Goal: Task Accomplishment & Management: Use online tool/utility

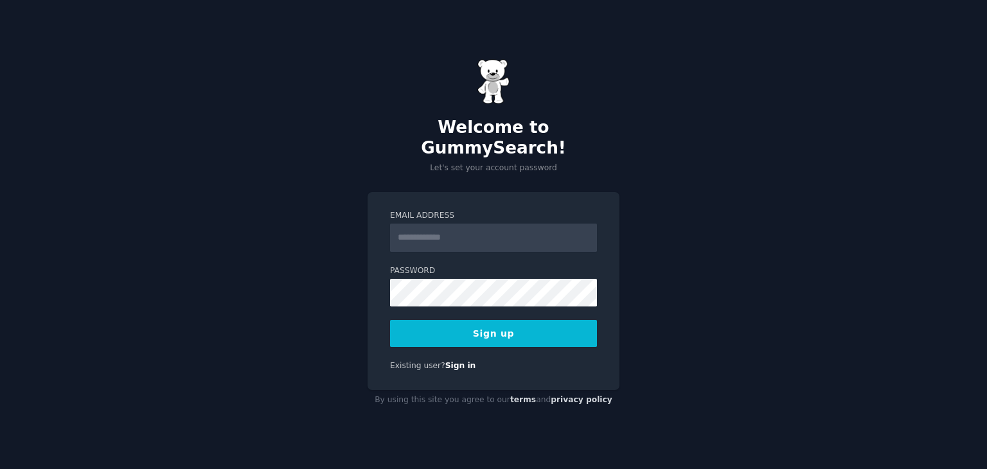
click at [441, 224] on input "Email Address" at bounding box center [493, 238] width 207 height 28
type input "**********"
click at [422, 321] on button "Sign up" at bounding box center [493, 333] width 207 height 27
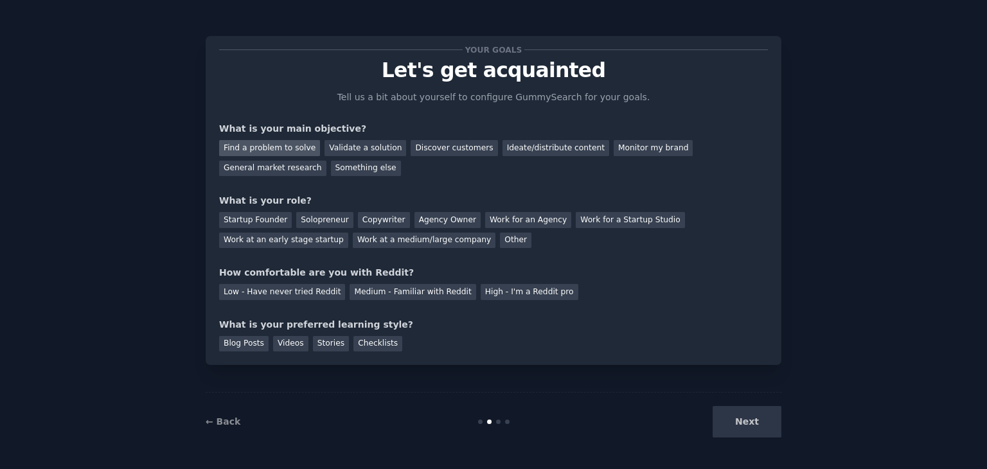
click at [244, 142] on div "Find a problem to solve" at bounding box center [269, 148] width 101 height 16
click at [321, 213] on div "Solopreneur" at bounding box center [324, 220] width 57 height 16
click at [481, 292] on div "High - I'm a Reddit pro" at bounding box center [530, 292] width 98 height 16
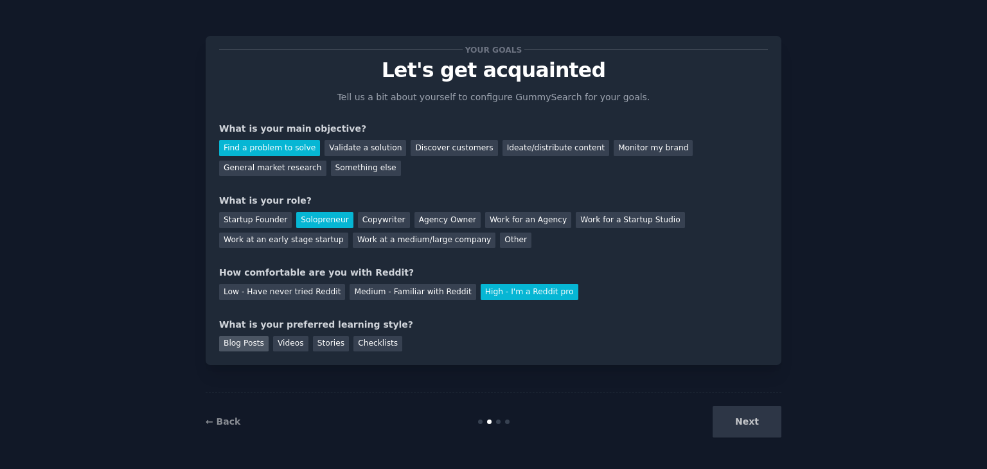
click at [251, 344] on div "Blog Posts" at bounding box center [243, 344] width 49 height 16
click at [766, 425] on button "Next" at bounding box center [747, 421] width 69 height 31
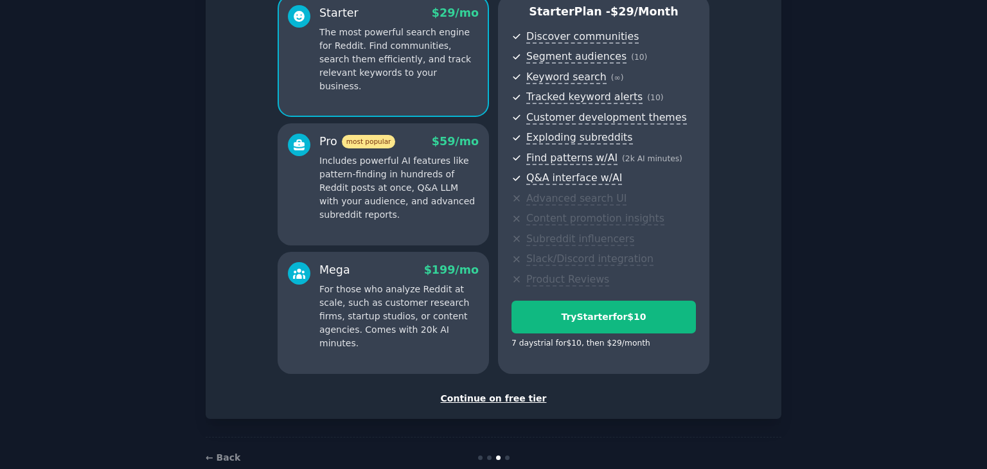
scroll to position [147, 0]
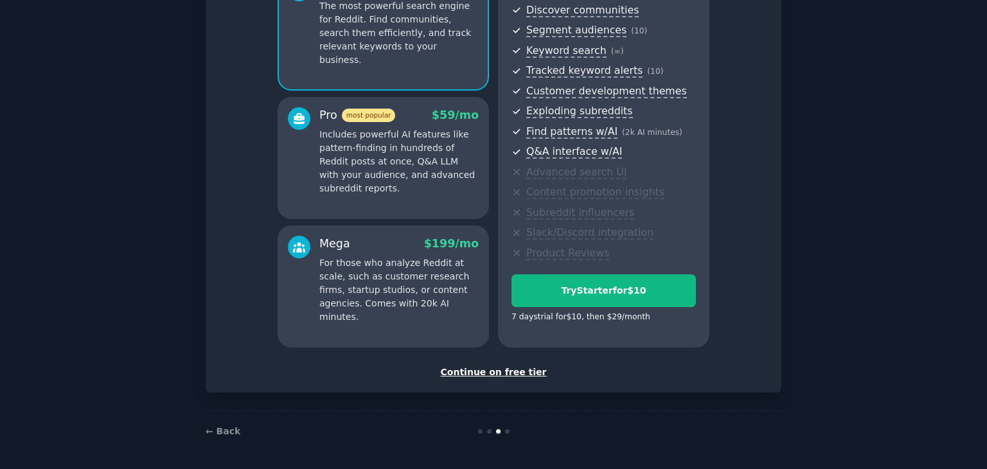
click at [464, 372] on div "Continue on free tier" at bounding box center [493, 372] width 549 height 13
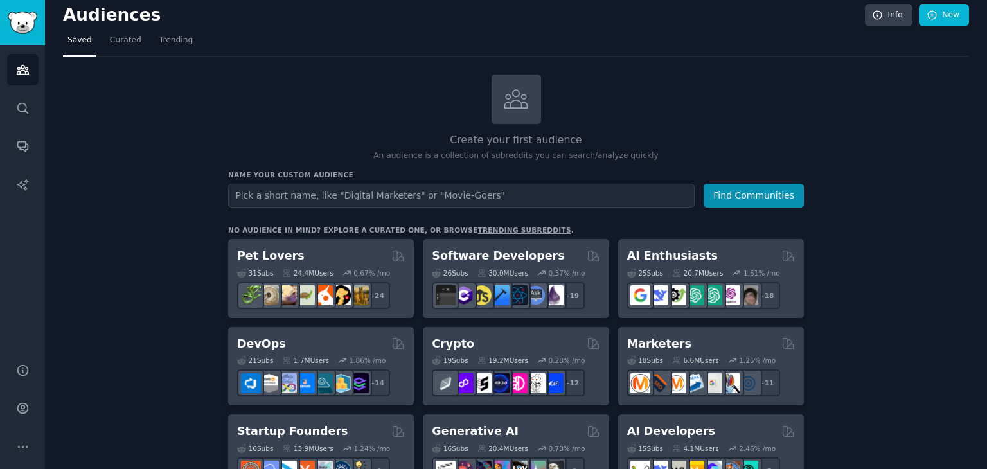
scroll to position [10, 0]
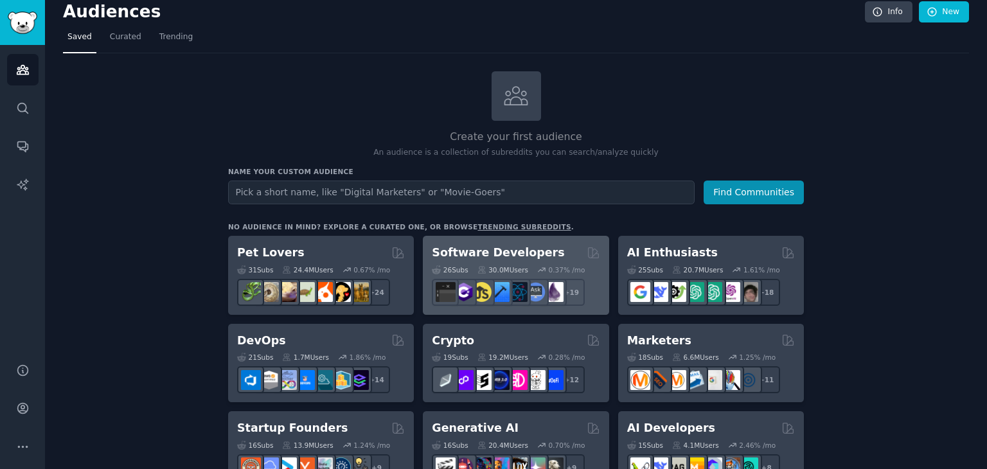
click at [483, 250] on h2 "Software Developers" at bounding box center [498, 253] width 132 height 16
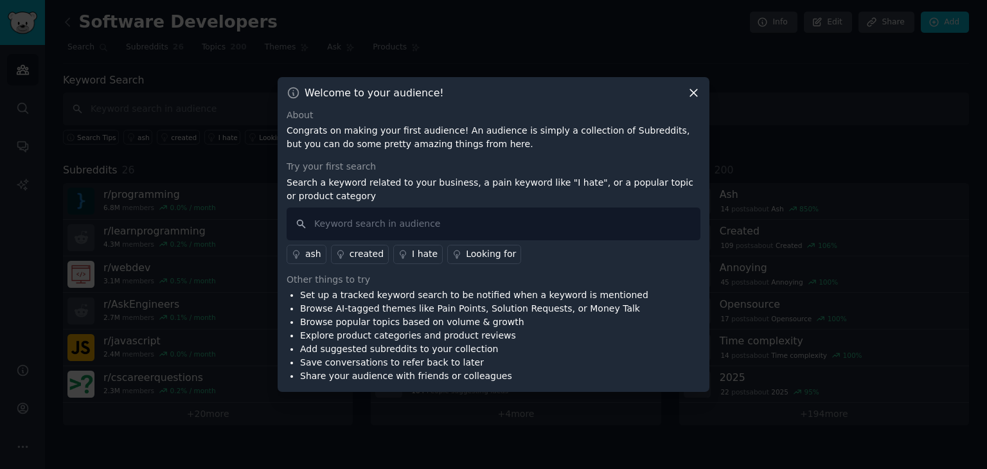
click at [485, 246] on link "Looking for" at bounding box center [484, 254] width 74 height 19
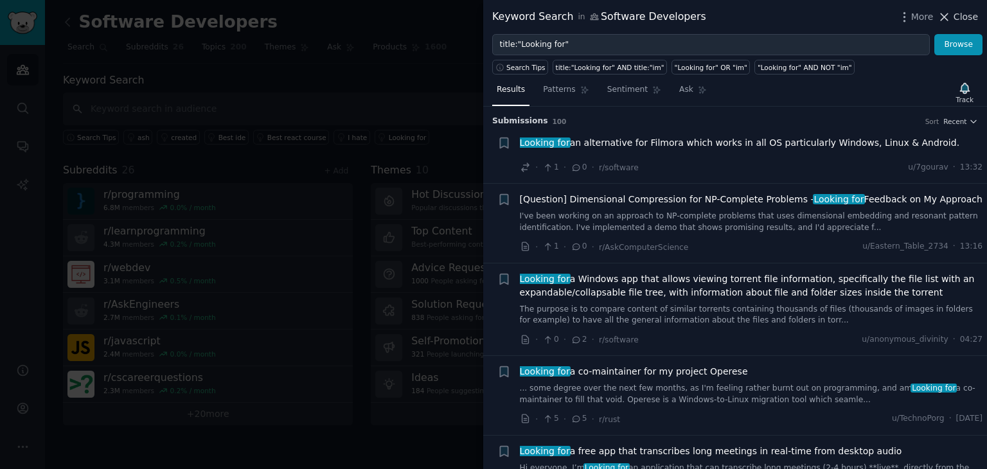
click at [949, 17] on icon at bounding box center [944, 16] width 13 height 13
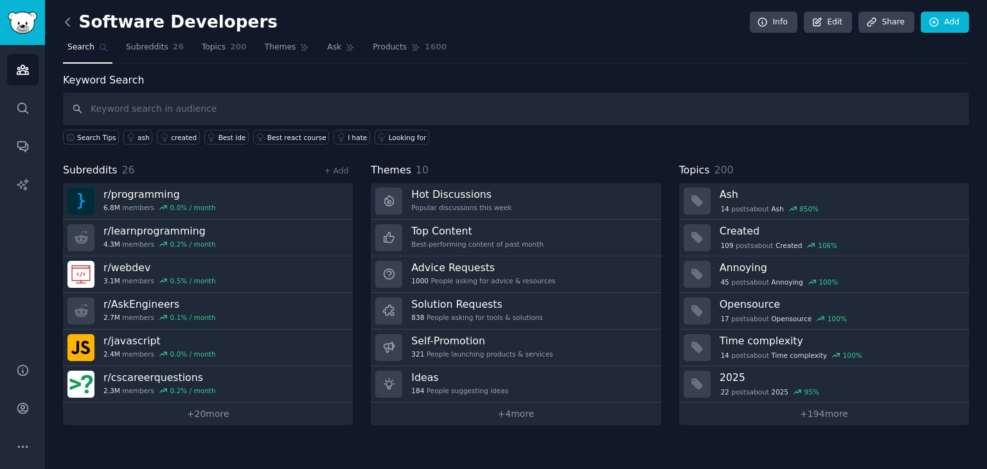
click at [69, 23] on icon at bounding box center [67, 21] width 13 height 13
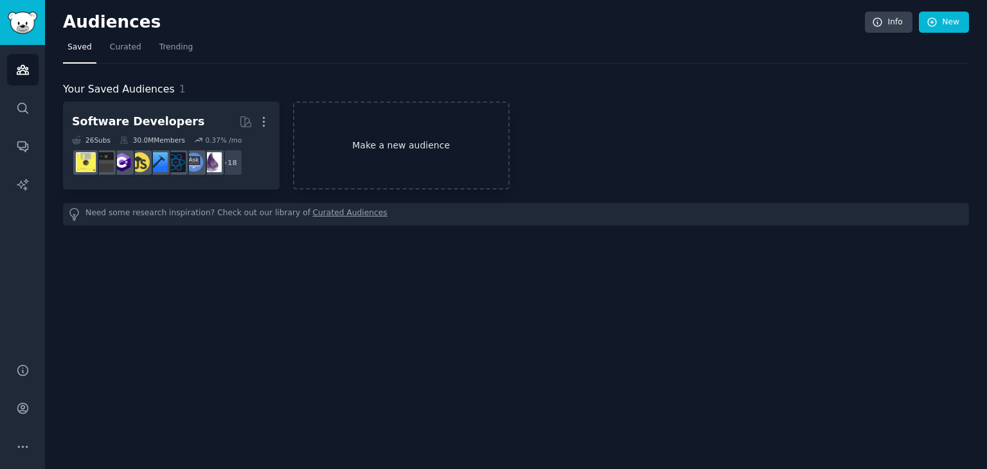
click at [363, 152] on link "Make a new audience" at bounding box center [401, 146] width 217 height 88
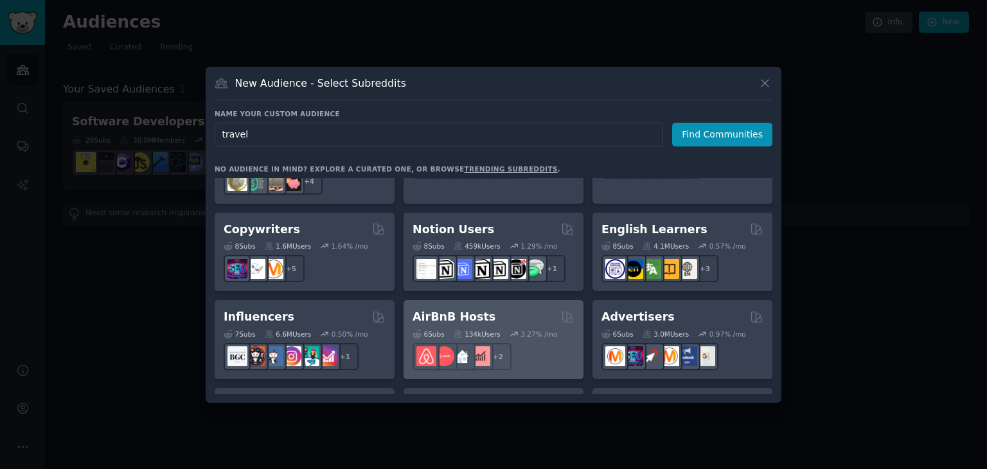
scroll to position [766, 0]
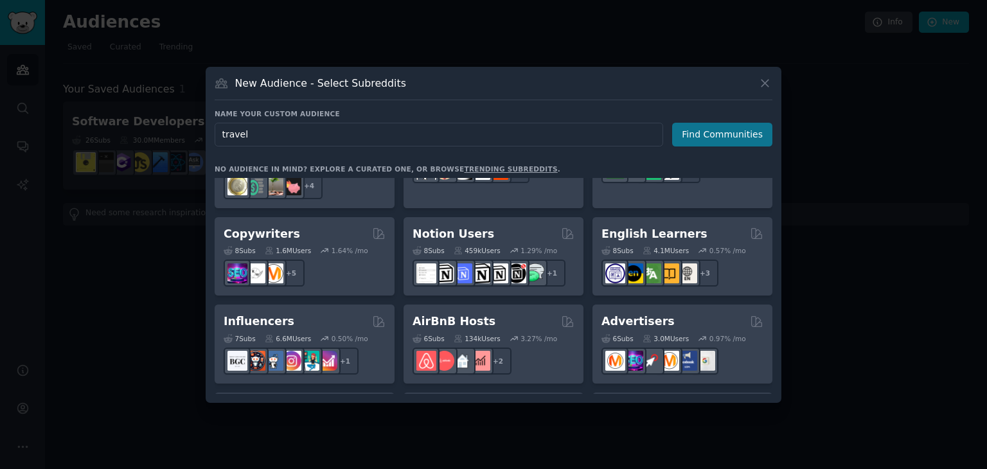
type input "travel"
click at [716, 127] on button "Find Communities" at bounding box center [722, 135] width 100 height 24
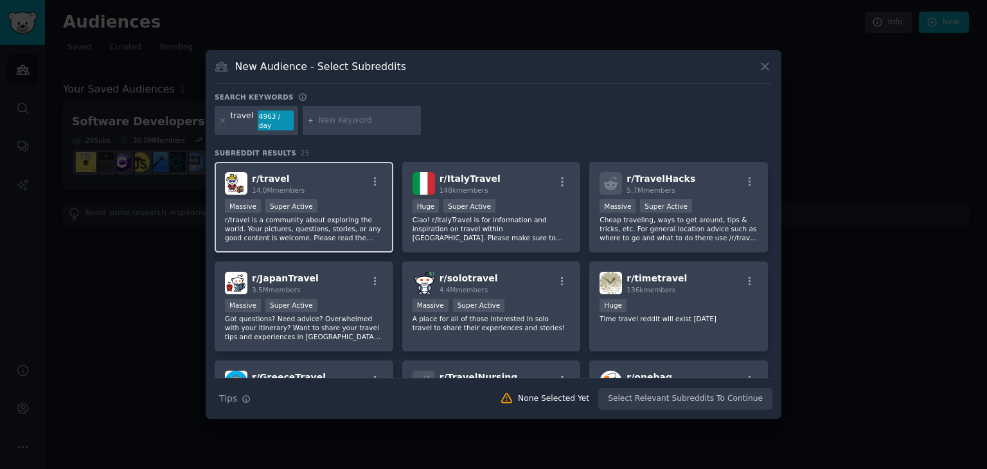
click at [282, 172] on h2 "r/ travel 14.0M members" at bounding box center [278, 183] width 53 height 22
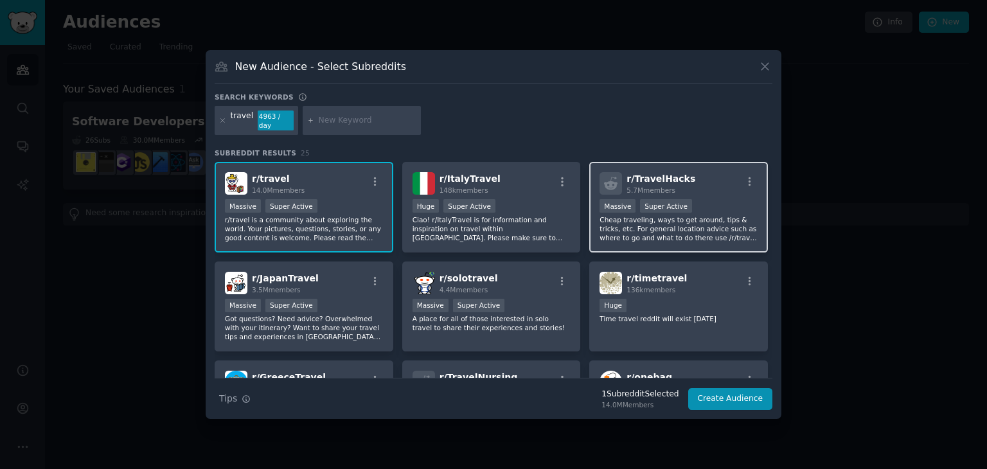
click at [636, 235] on p "Cheap traveling, ways to get around, tips & tricks, etc. For general location a…" at bounding box center [679, 228] width 158 height 27
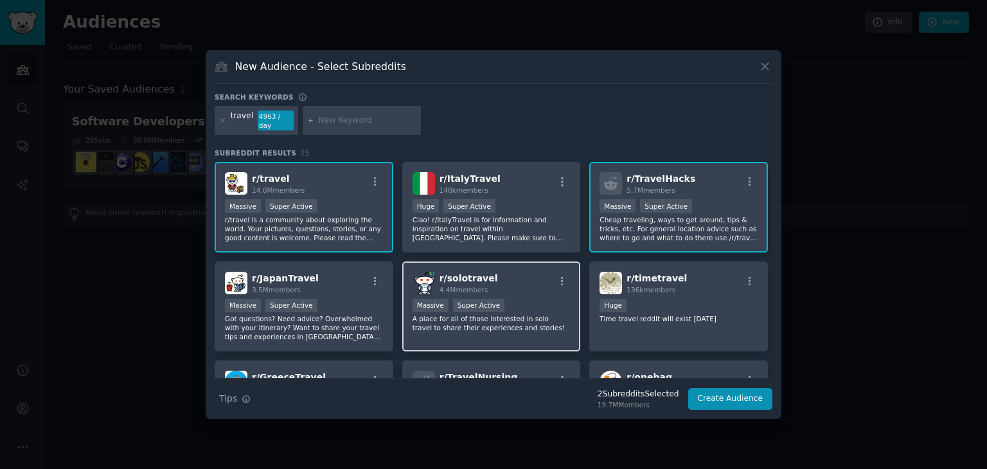
click at [517, 279] on div "r/ solotravel 4.4M members" at bounding box center [492, 283] width 158 height 22
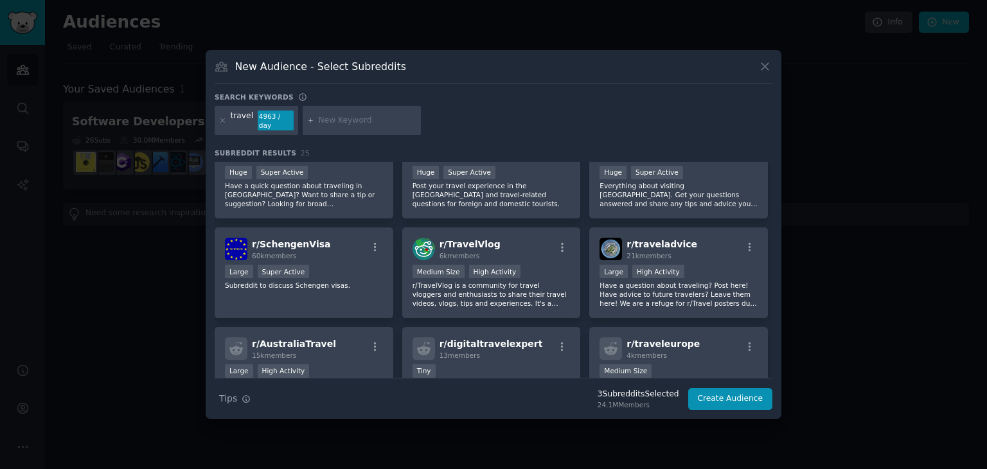
scroll to position [334, 0]
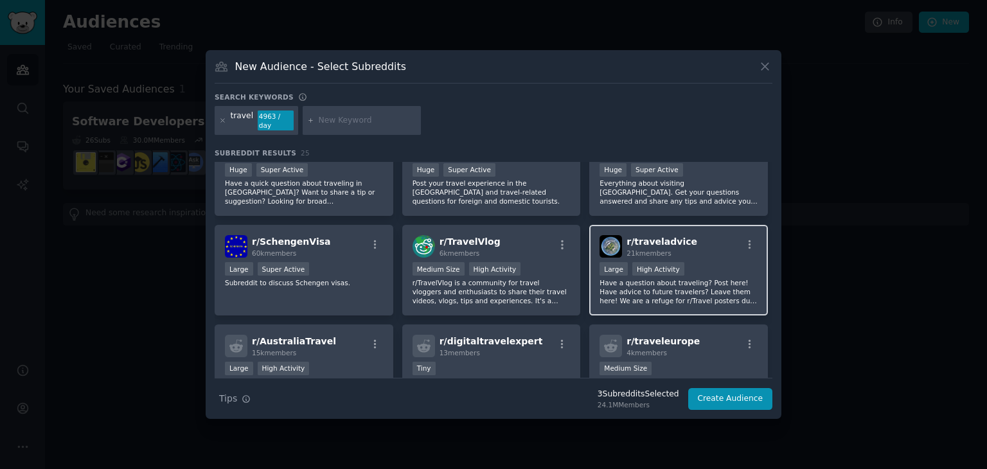
click at [655, 278] on p "Have a question about traveling? Post here! Have advice to future travelers? Le…" at bounding box center [679, 291] width 158 height 27
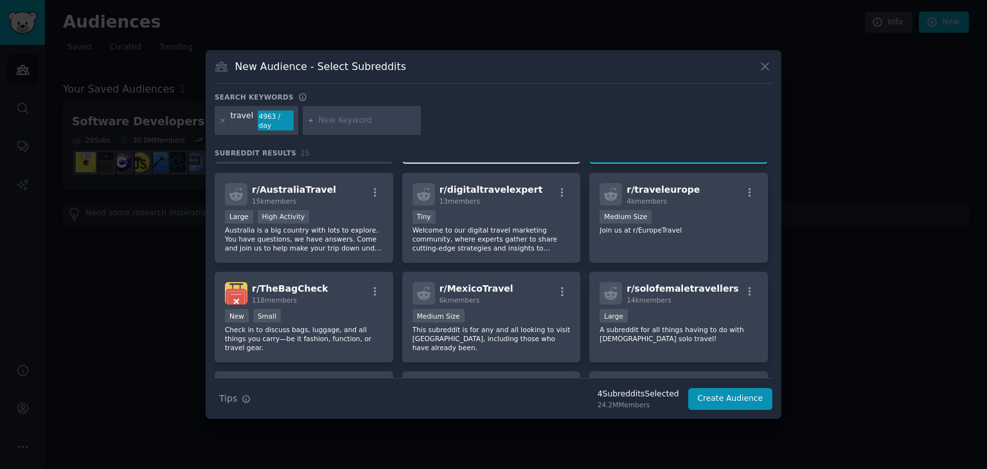
scroll to position [491, 0]
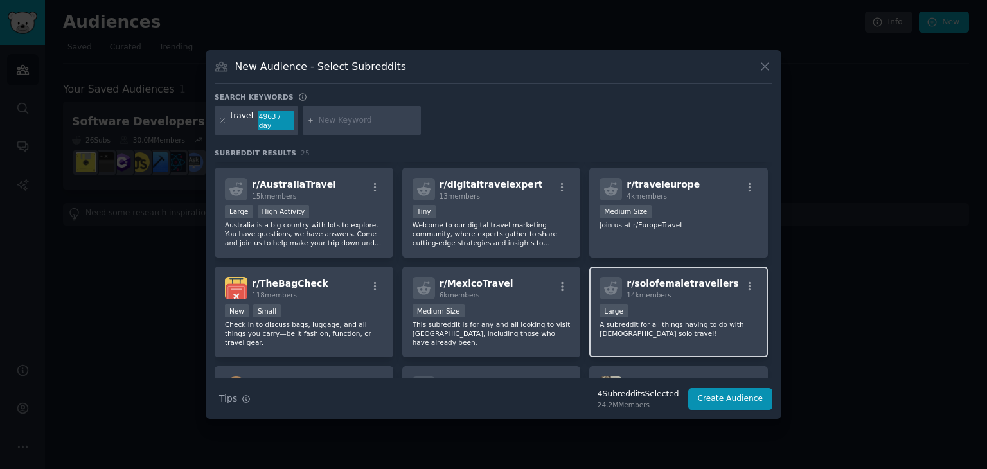
click at [654, 320] on p "A subreddit for all things having to do with [DEMOGRAPHIC_DATA] solo travel!" at bounding box center [679, 329] width 158 height 18
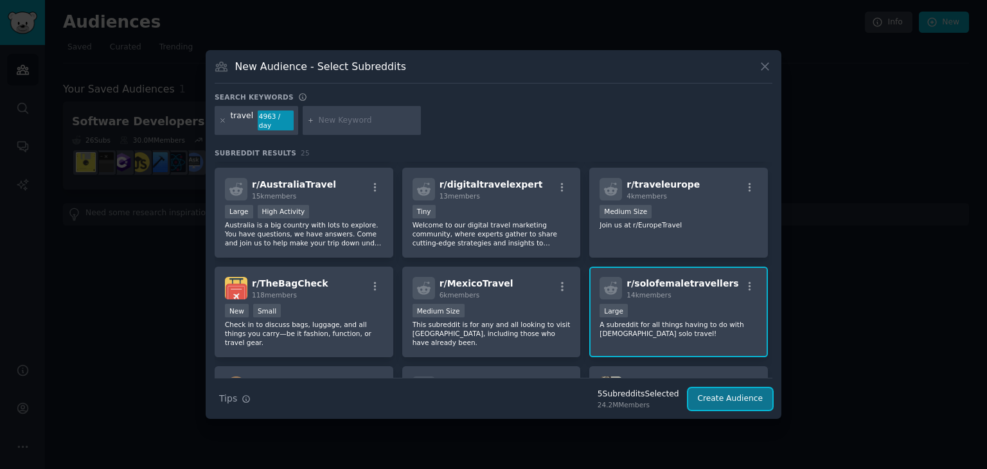
click at [722, 389] on button "Create Audience" at bounding box center [730, 399] width 85 height 22
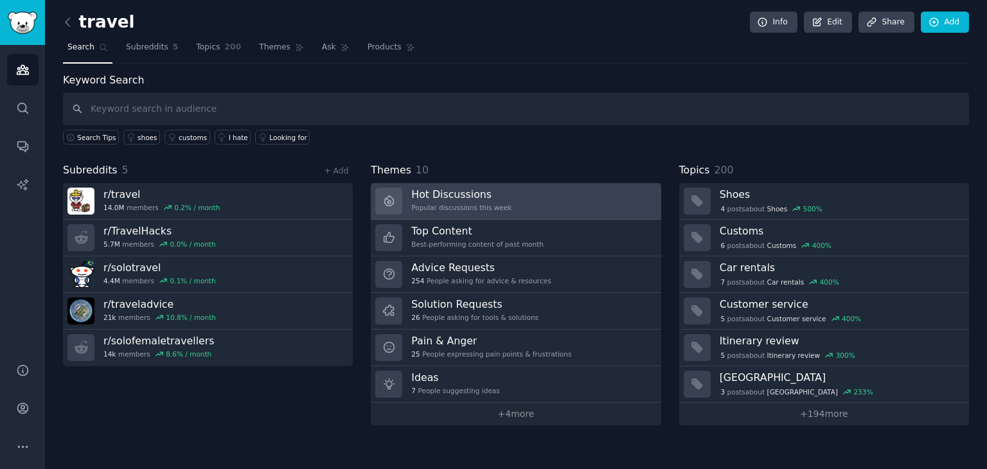
click at [458, 188] on h3 "Hot Discussions" at bounding box center [461, 194] width 100 height 13
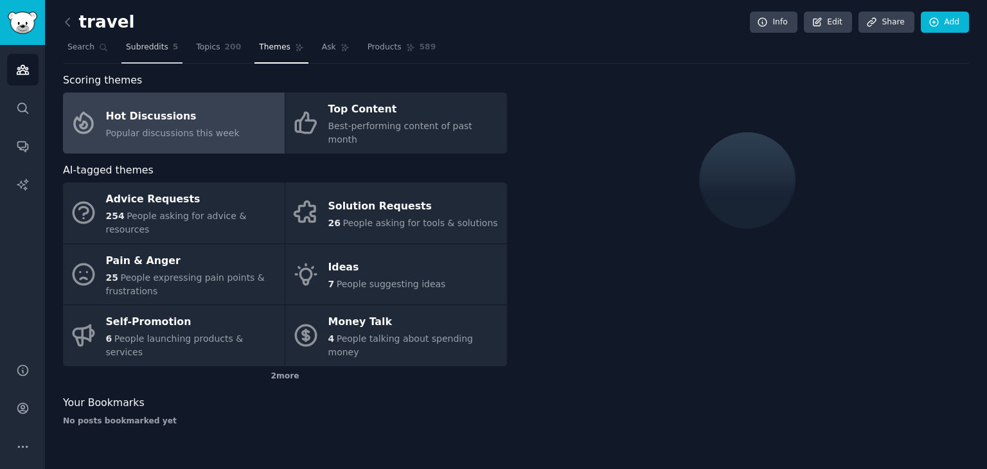
click at [143, 46] on span "Subreddits" at bounding box center [147, 48] width 42 height 12
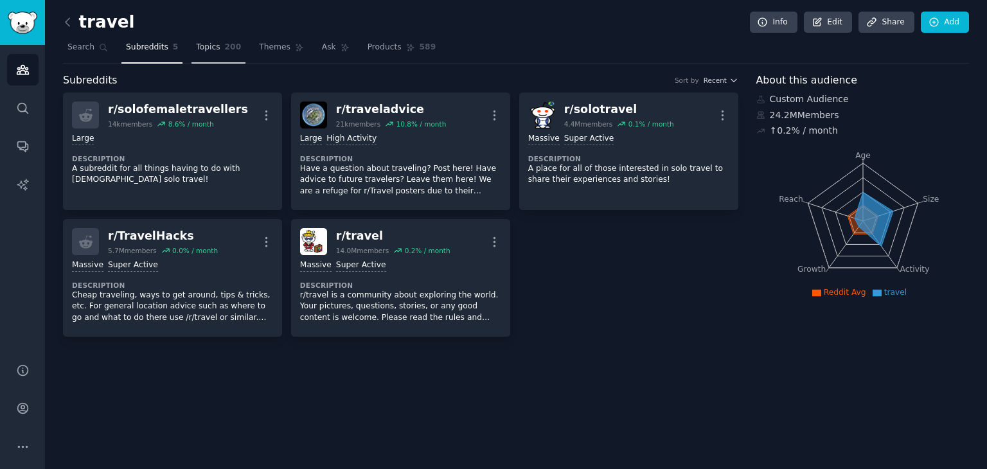
click at [202, 48] on span "Topics" at bounding box center [208, 48] width 24 height 12
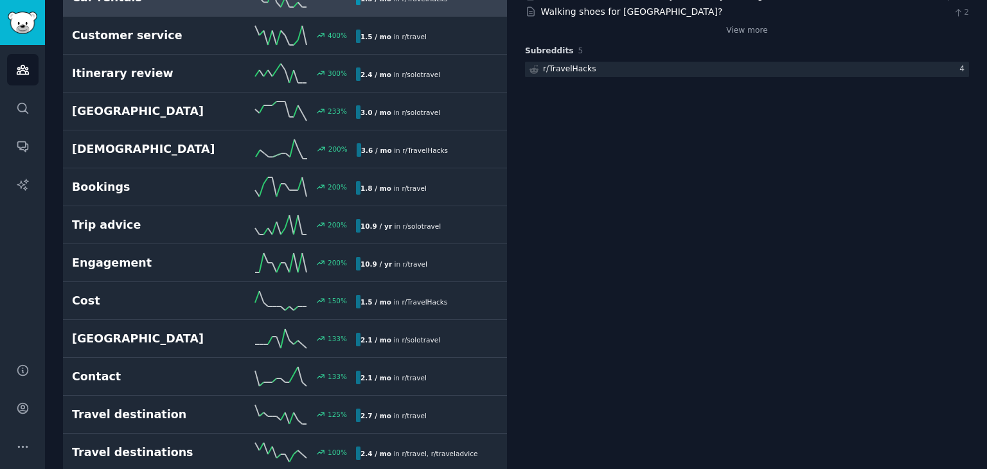
scroll to position [230, 0]
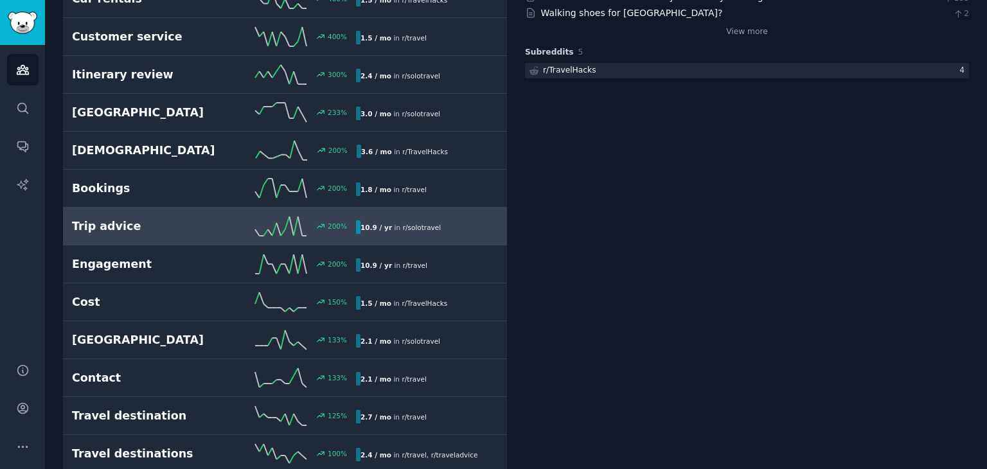
click at [116, 219] on h2 "Trip advice" at bounding box center [143, 227] width 142 height 16
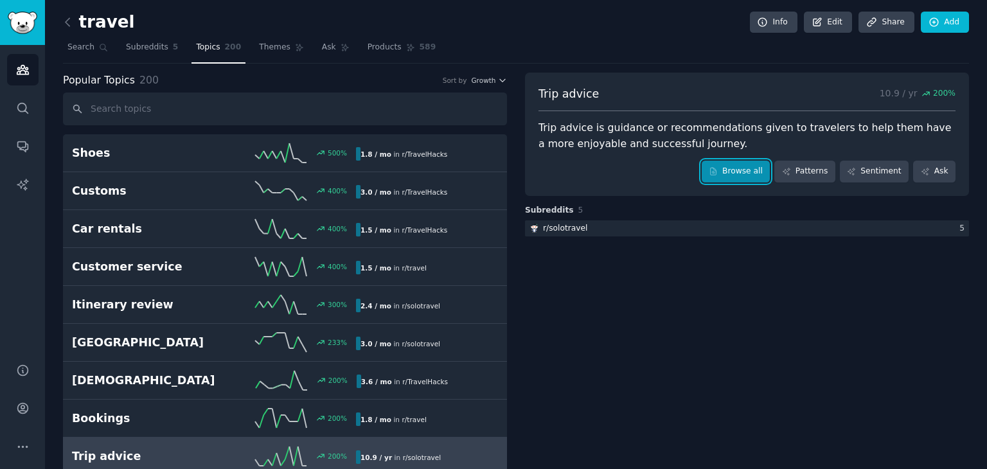
click at [717, 168] on icon at bounding box center [714, 171] width 6 height 7
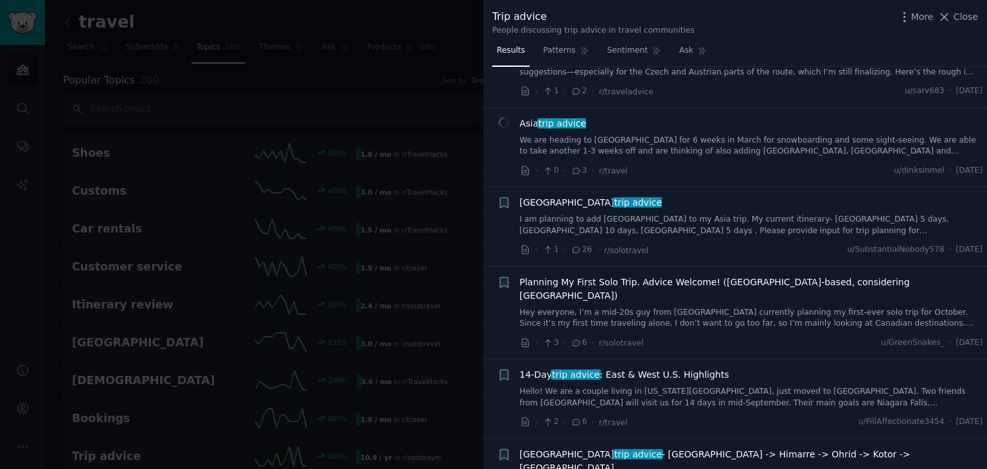
scroll to position [1070, 0]
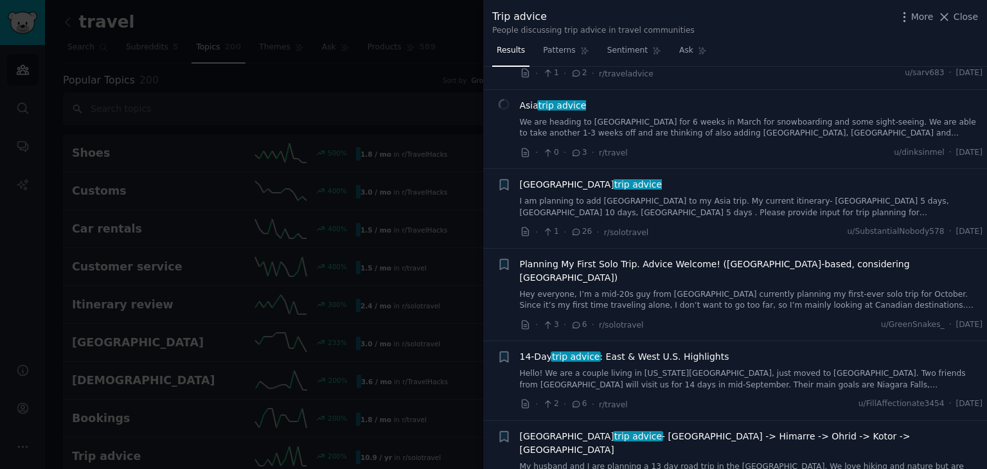
click at [678, 196] on link "I am planning to add Bhutan to my Asia trip. My current itinerary- Nepal 5 days…" at bounding box center [751, 207] width 463 height 22
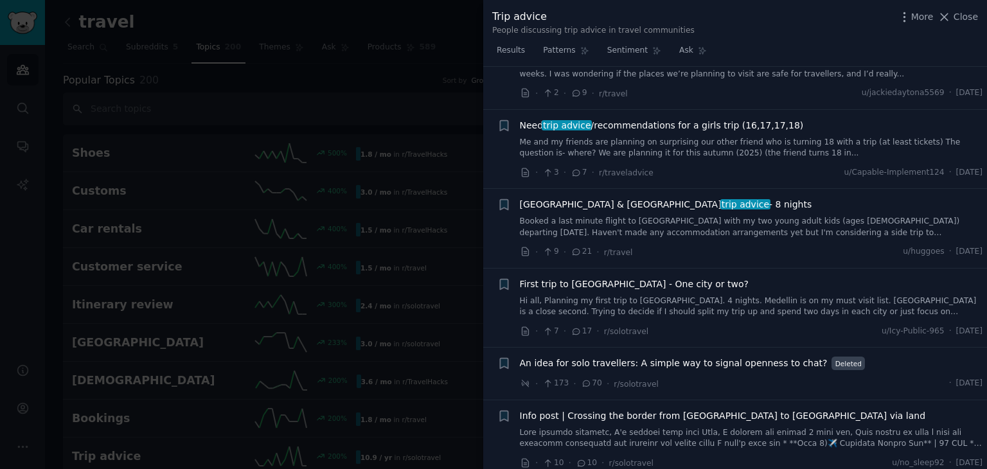
scroll to position [1893, 0]
click at [451, 104] on div at bounding box center [493, 234] width 987 height 469
